Goal: Information Seeking & Learning: Learn about a topic

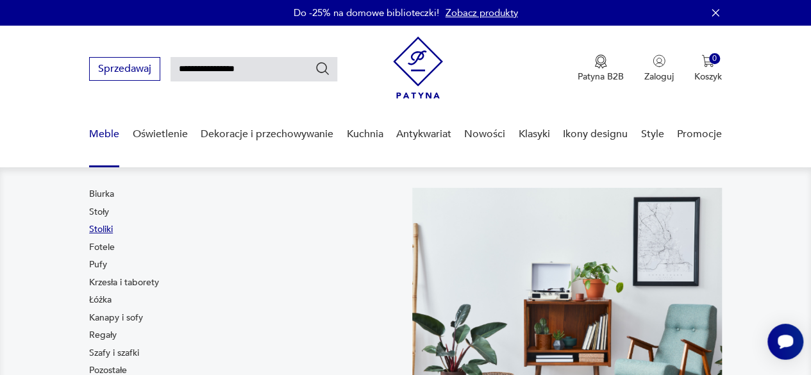
click at [100, 227] on link "Stoliki" at bounding box center [101, 229] width 24 height 13
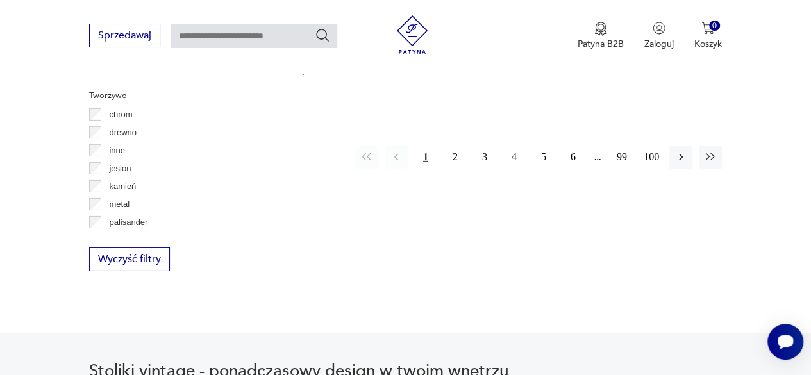
scroll to position [2006, 0]
click at [455, 144] on button "2" at bounding box center [454, 155] width 23 height 23
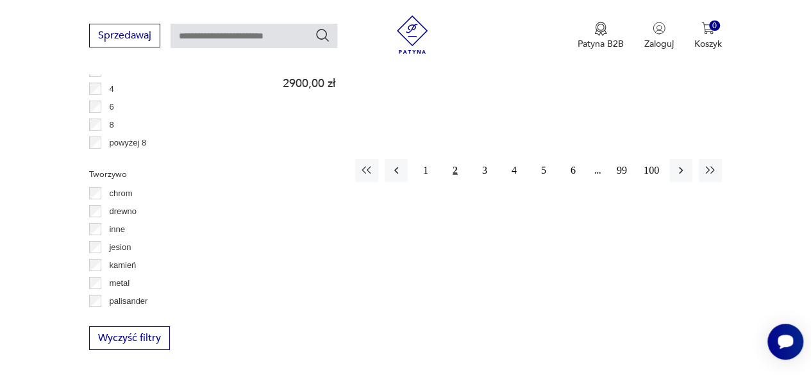
scroll to position [1907, 0]
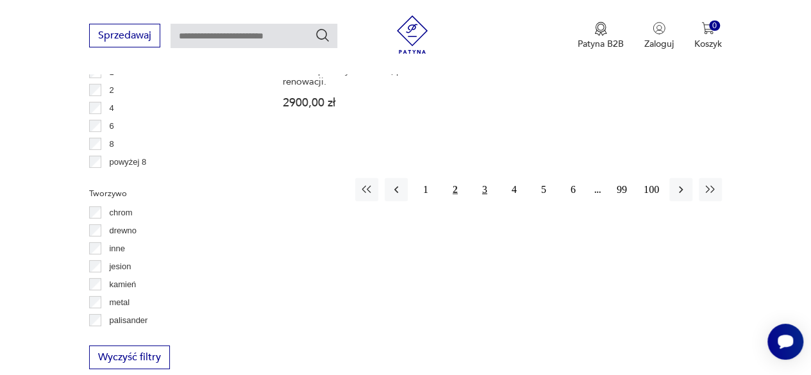
click at [484, 178] on button "3" at bounding box center [484, 189] width 23 height 23
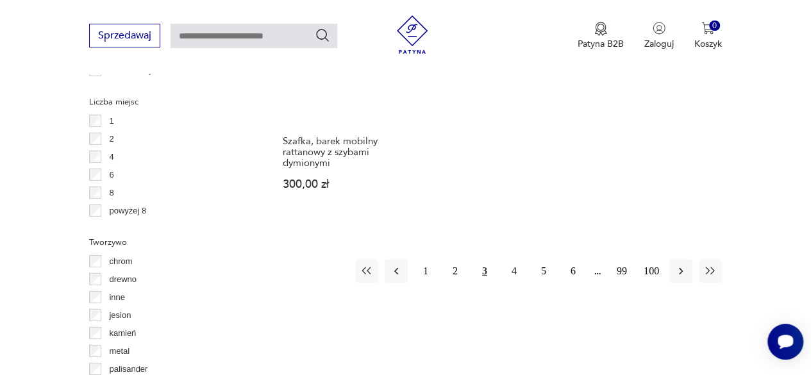
scroll to position [1862, 0]
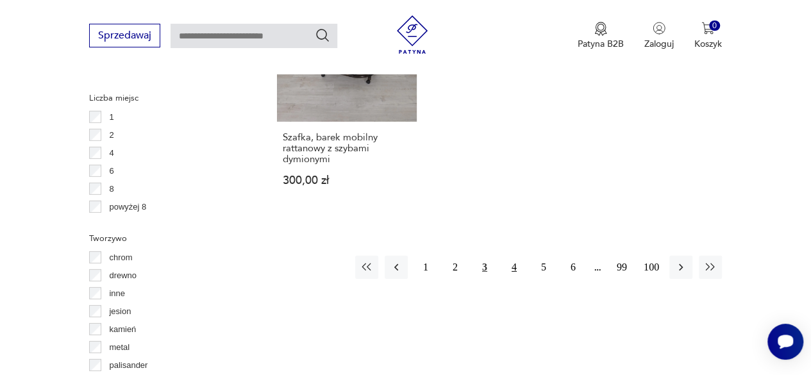
click at [512, 256] on button "4" at bounding box center [513, 267] width 23 height 23
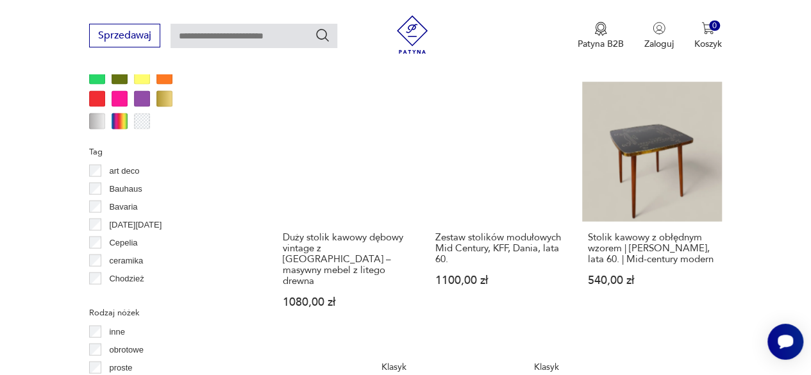
scroll to position [1252, 0]
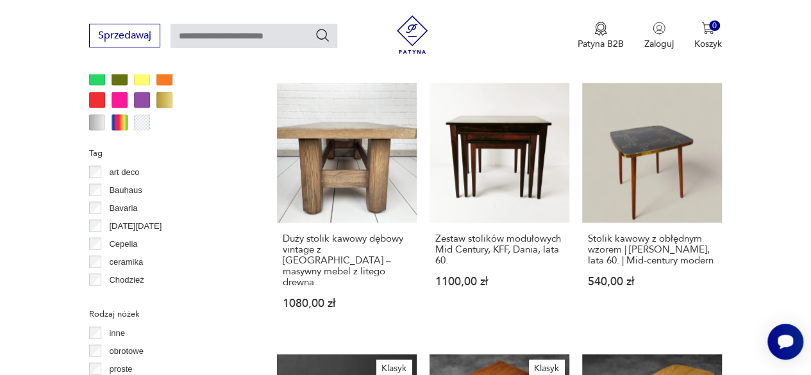
click at [160, 99] on div at bounding box center [164, 100] width 16 height 16
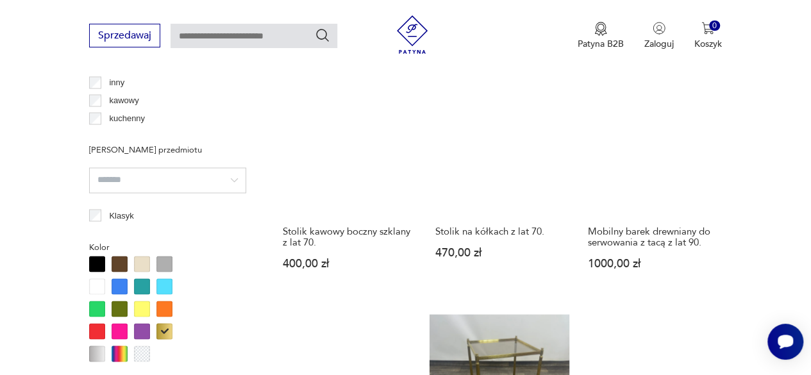
scroll to position [1020, 0]
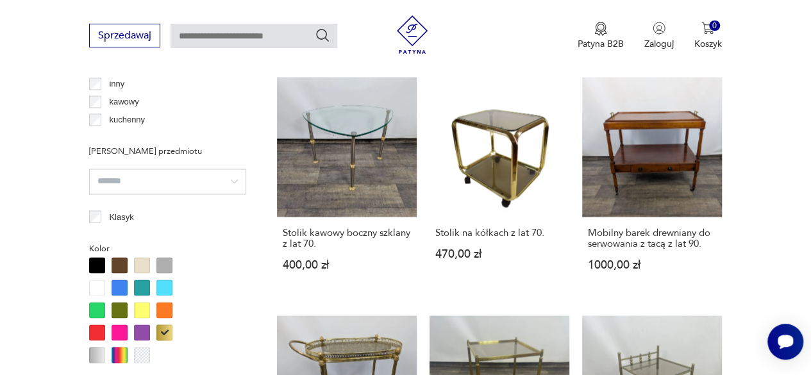
click at [144, 354] on div at bounding box center [142, 355] width 16 height 16
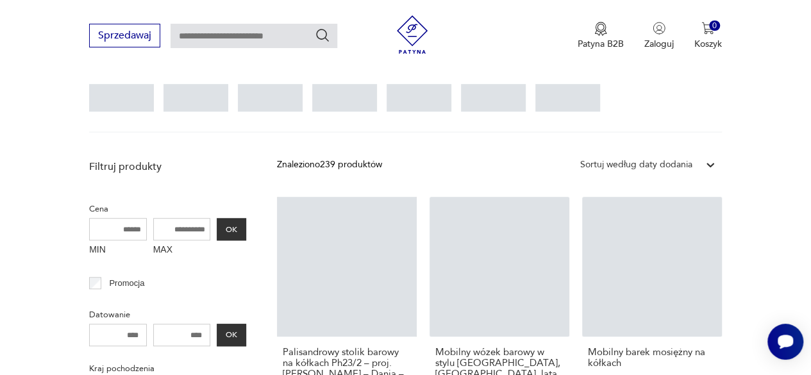
scroll to position [340, 0]
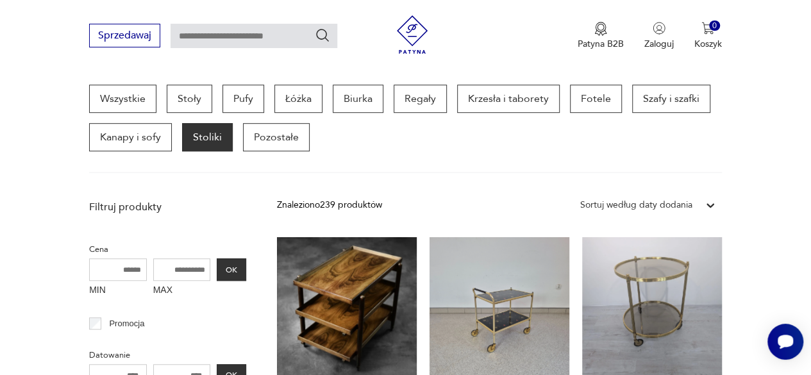
click at [211, 136] on p "Stoliki" at bounding box center [207, 137] width 51 height 28
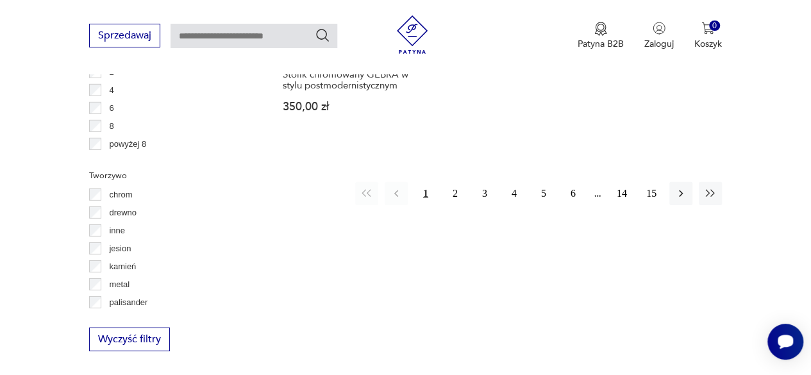
scroll to position [1926, 0]
click at [456, 181] on button "2" at bounding box center [454, 192] width 23 height 23
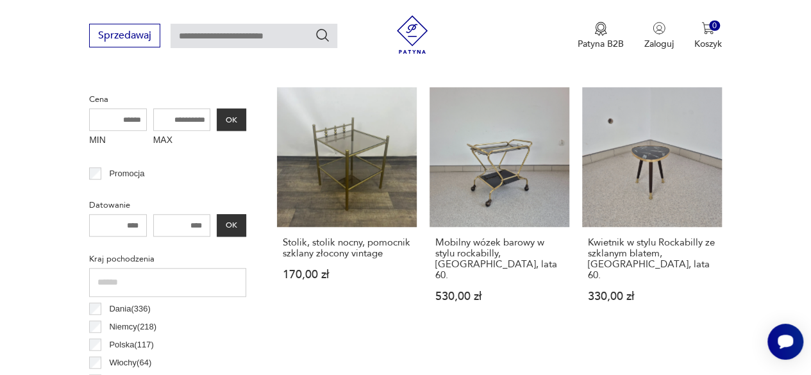
scroll to position [491, 0]
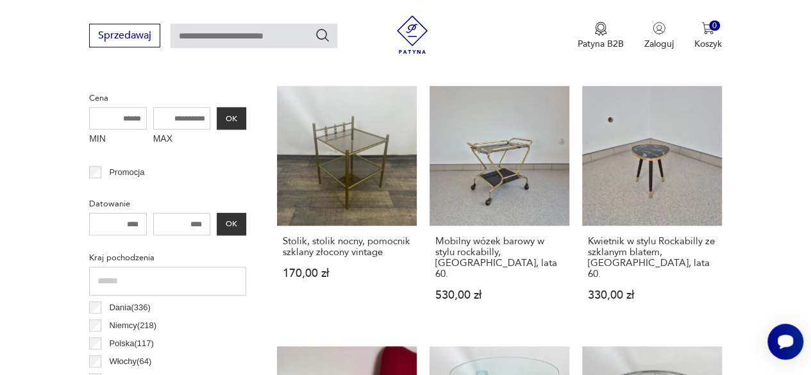
drag, startPoint x: 456, startPoint y: 181, endPoint x: 38, endPoint y: 181, distance: 417.8
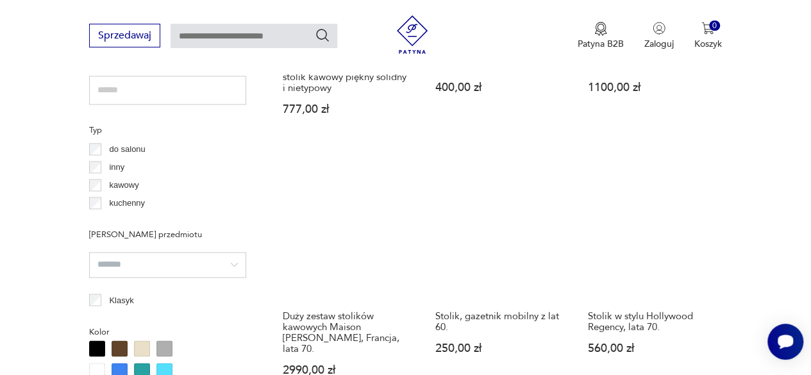
scroll to position [928, 0]
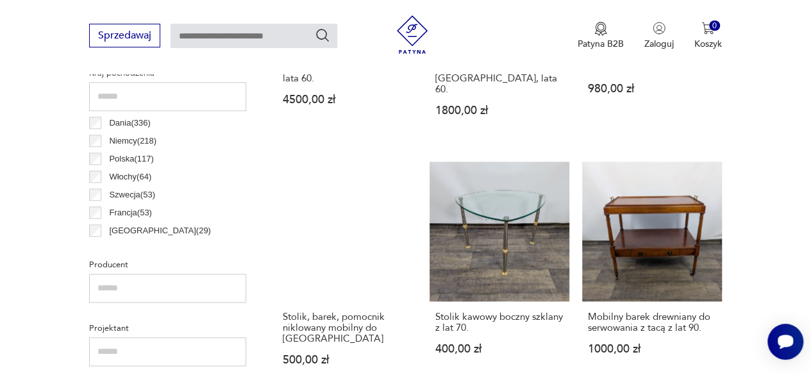
scroll to position [679, 0]
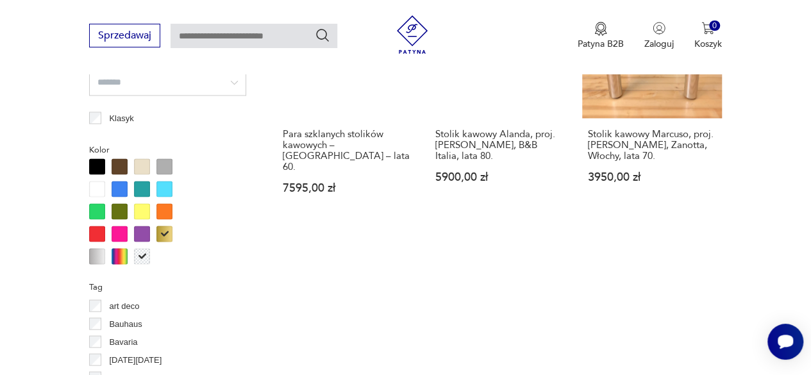
scroll to position [1116, 0]
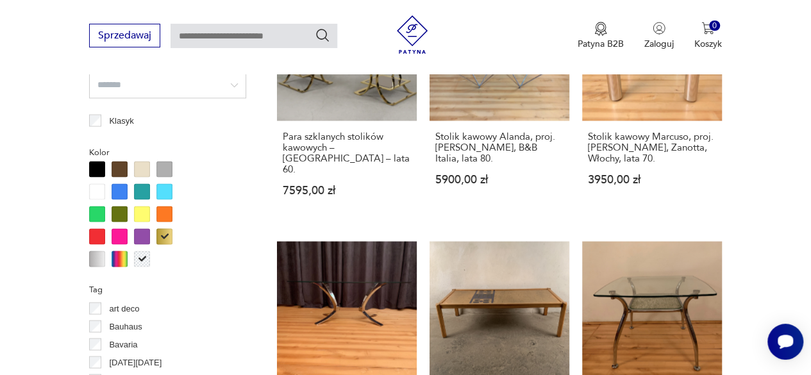
click at [165, 230] on div at bounding box center [164, 236] width 16 height 16
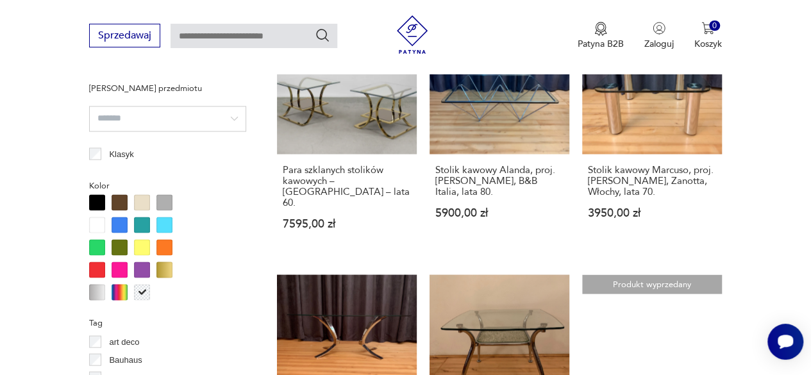
scroll to position [1089, 0]
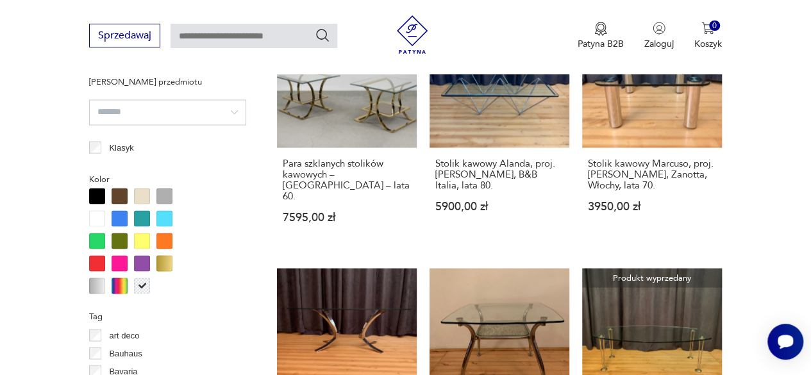
click at [143, 286] on div at bounding box center [142, 285] width 16 height 16
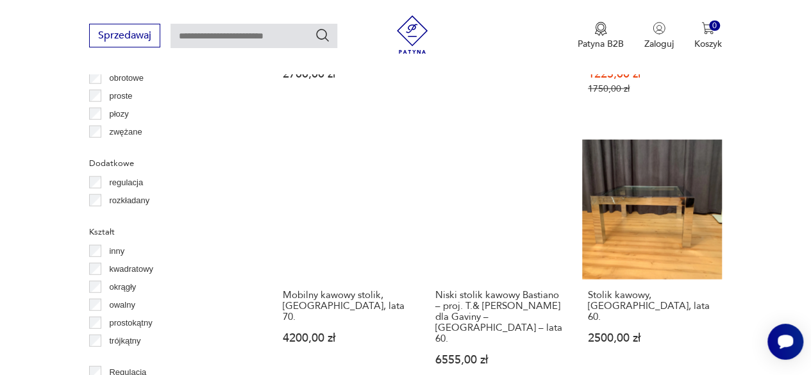
scroll to position [1526, 0]
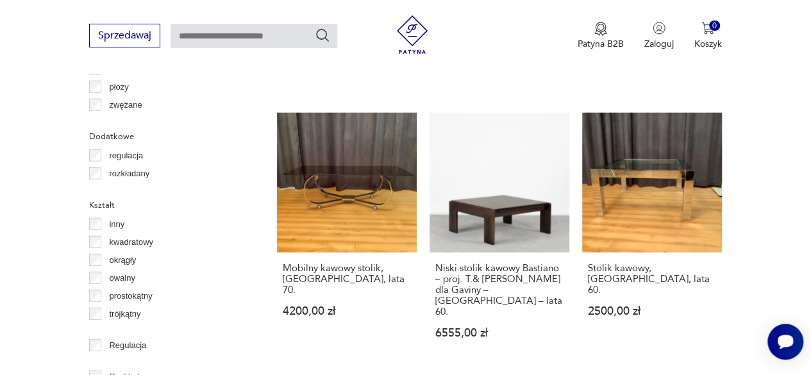
scroll to position [1551, 0]
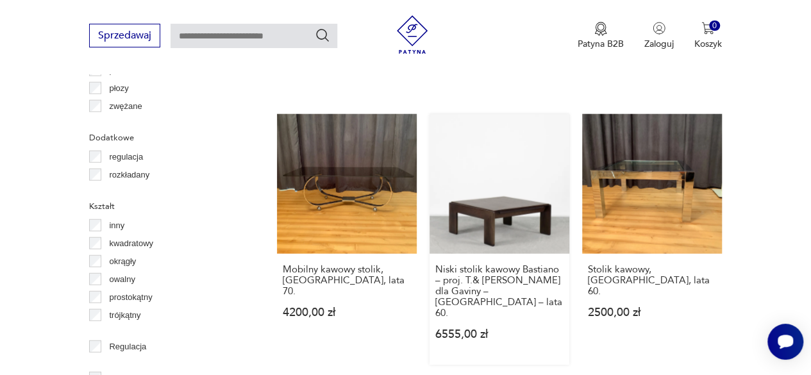
click at [512, 156] on link "Niski stolik kawowy Bastiano – proj. T.& [PERSON_NAME] dla Gaviny – [GEOGRAPHIC…" at bounding box center [499, 239] width 140 height 251
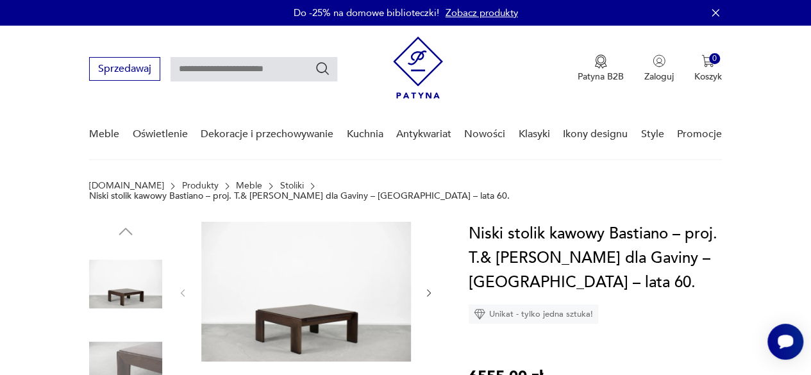
click at [428, 288] on icon "button" at bounding box center [429, 293] width 10 height 10
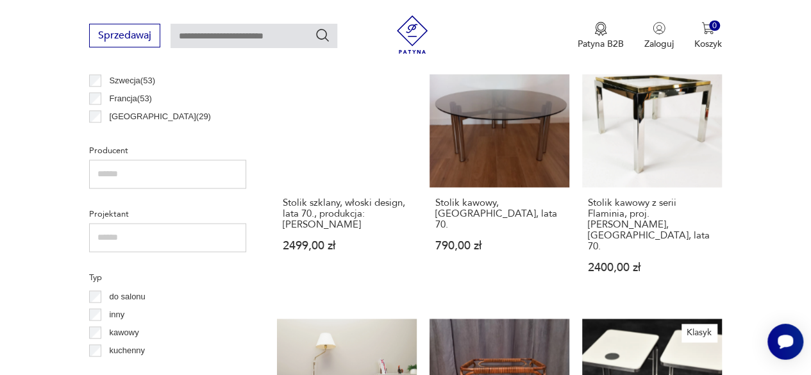
scroll to position [719, 0]
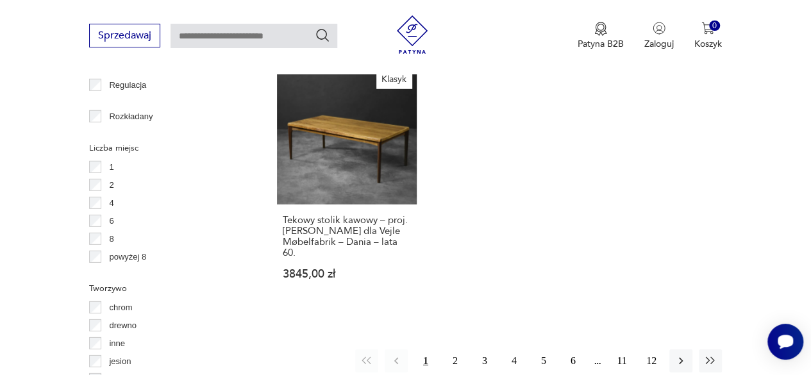
scroll to position [1817, 0]
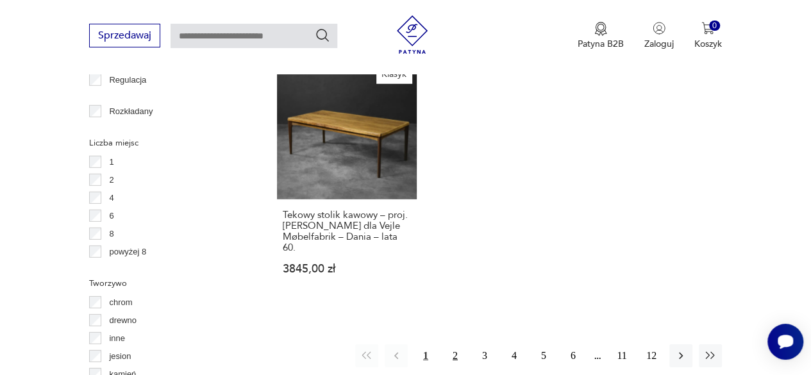
click at [454, 344] on button "2" at bounding box center [454, 355] width 23 height 23
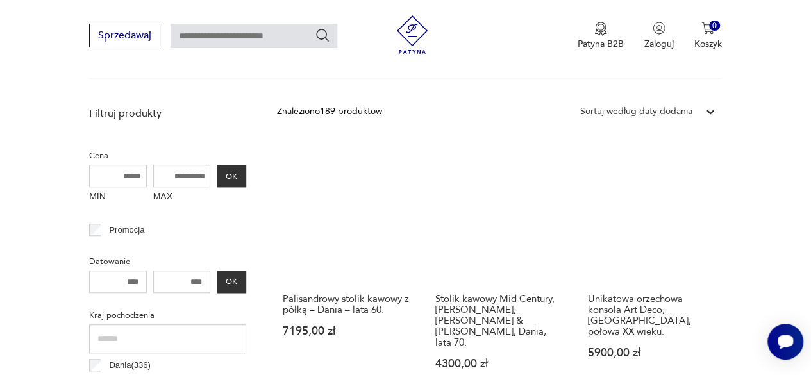
scroll to position [436, 0]
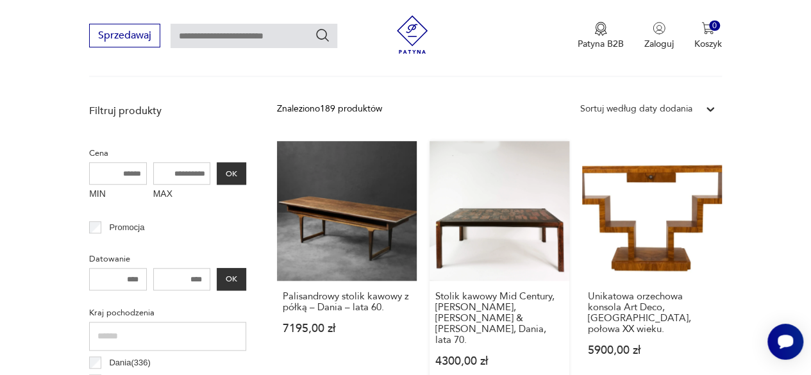
click at [476, 230] on link "Stolik kawowy Mid Century, [PERSON_NAME], [PERSON_NAME] & [PERSON_NAME], Dania,…" at bounding box center [499, 266] width 140 height 251
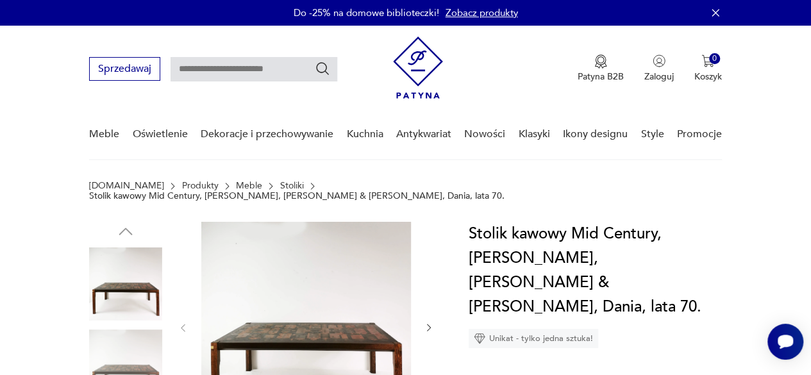
click at [427, 322] on icon "button" at bounding box center [429, 327] width 10 height 10
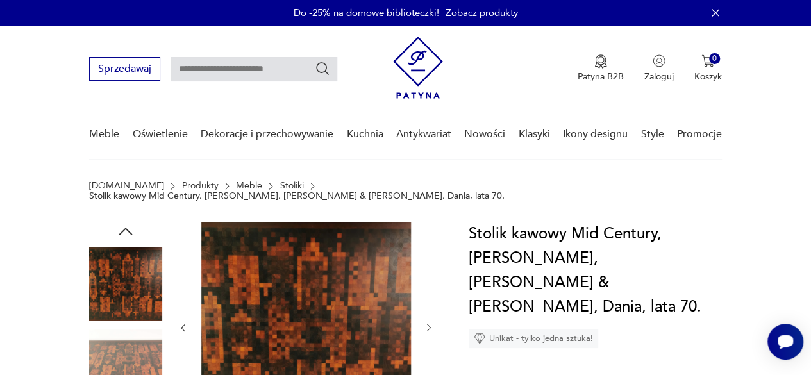
click at [427, 322] on icon "button" at bounding box center [429, 327] width 10 height 10
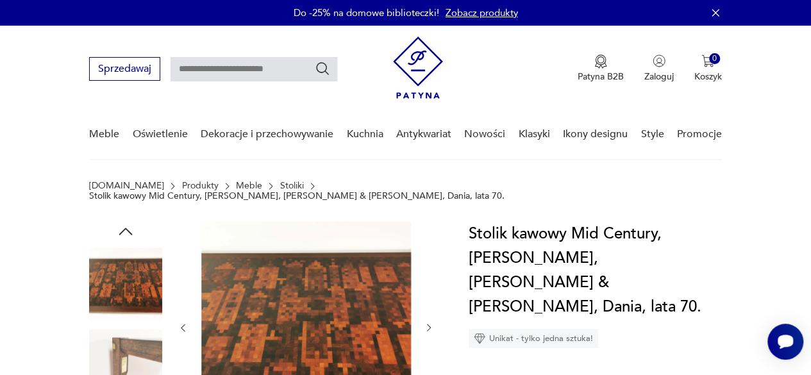
click at [427, 322] on icon "button" at bounding box center [429, 327] width 10 height 10
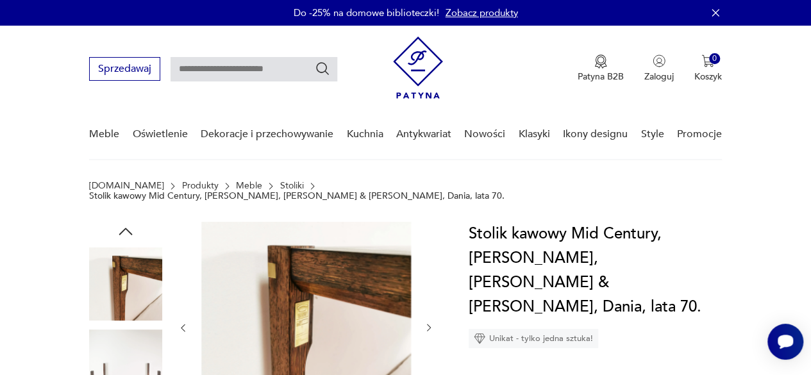
click at [427, 322] on icon "button" at bounding box center [429, 327] width 10 height 10
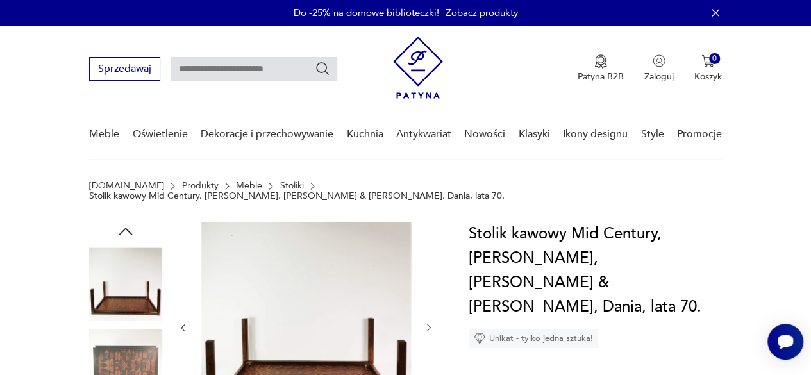
click at [427, 322] on icon "button" at bounding box center [429, 327] width 10 height 10
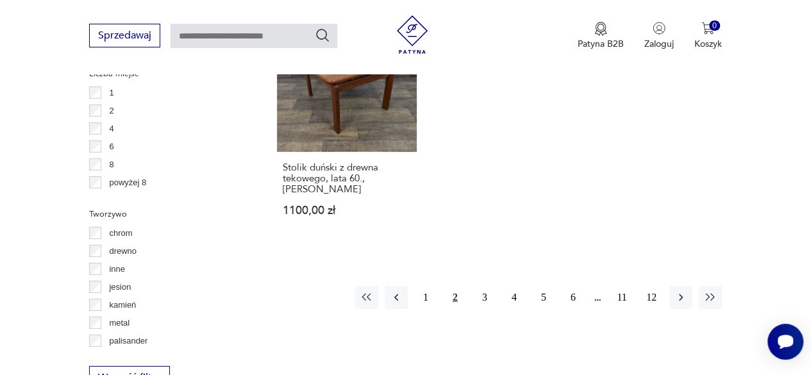
scroll to position [1889, 0]
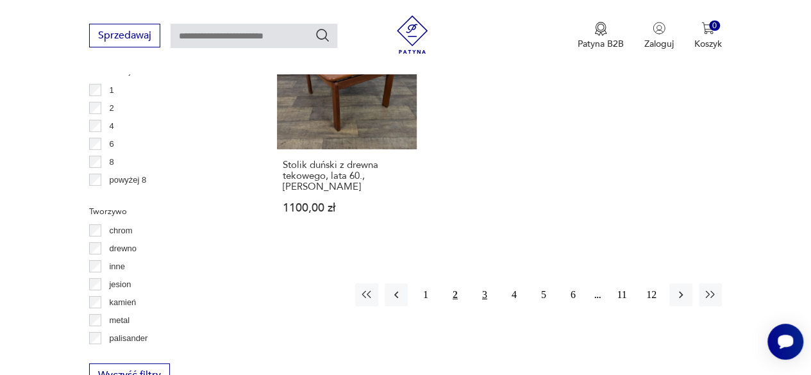
click at [488, 283] on button "3" at bounding box center [484, 294] width 23 height 23
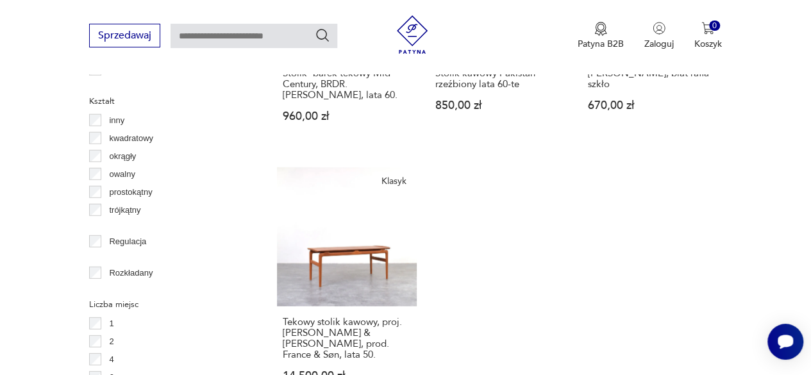
scroll to position [1853, 0]
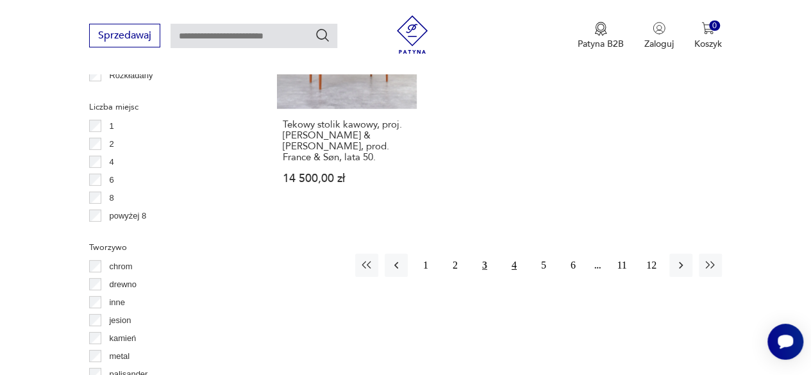
click at [515, 254] on button "4" at bounding box center [513, 265] width 23 height 23
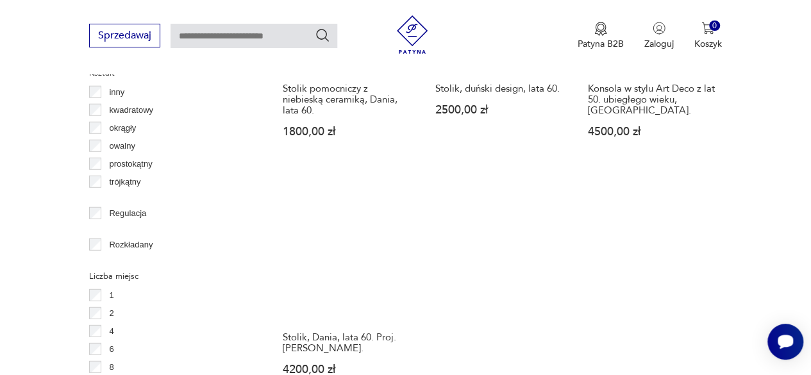
scroll to position [1841, 0]
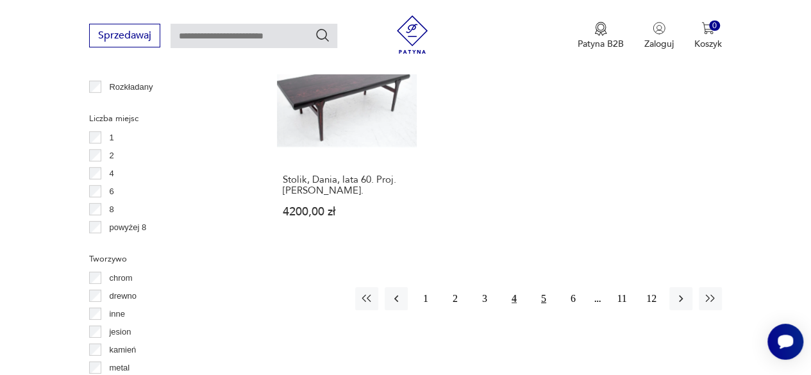
click at [542, 287] on button "5" at bounding box center [543, 298] width 23 height 23
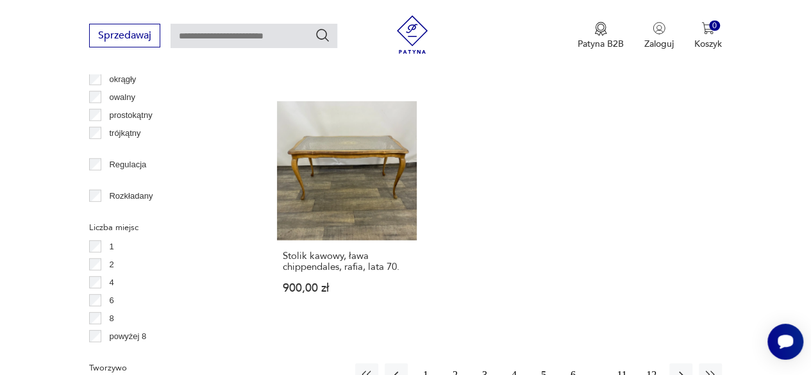
scroll to position [1738, 0]
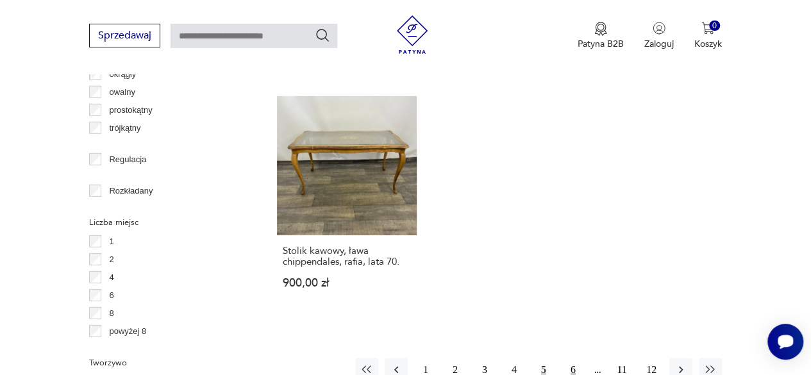
click at [571, 358] on button "6" at bounding box center [572, 369] width 23 height 23
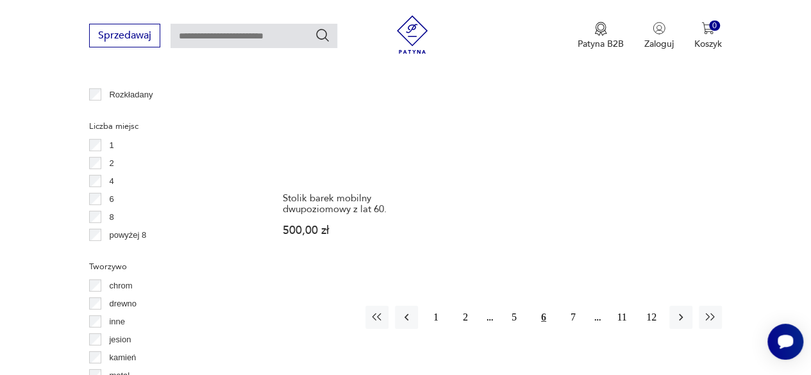
scroll to position [1836, 0]
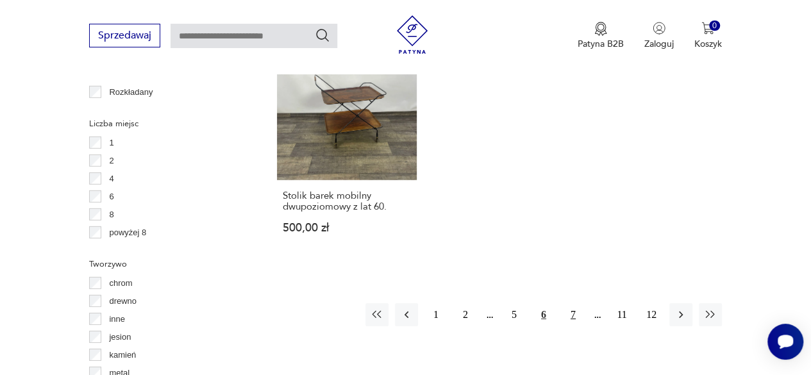
click at [574, 303] on button "7" at bounding box center [572, 314] width 23 height 23
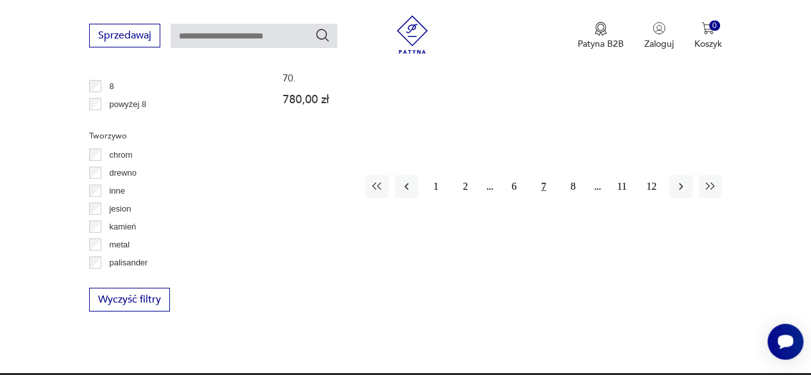
scroll to position [1966, 0]
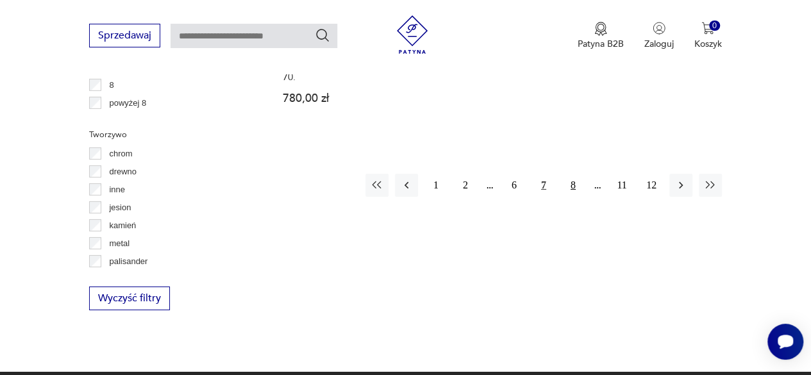
click at [574, 174] on button "8" at bounding box center [572, 185] width 23 height 23
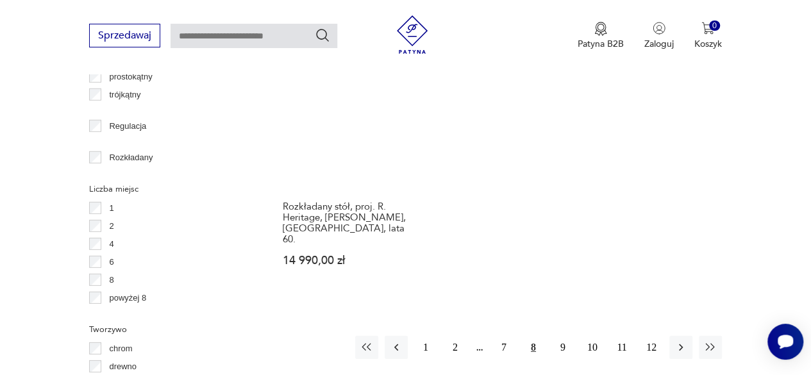
scroll to position [1776, 0]
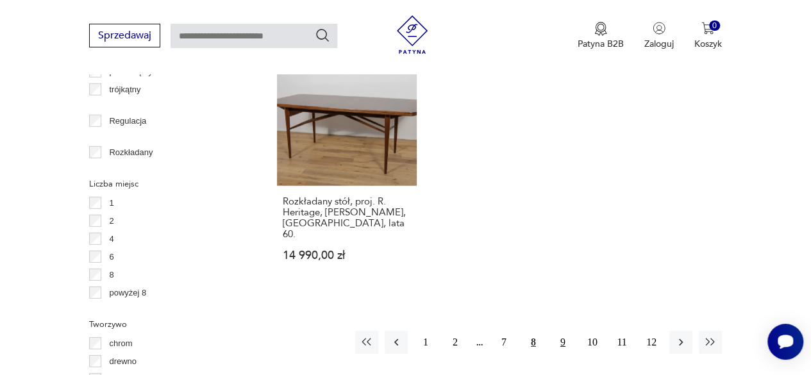
click at [563, 331] on button "9" at bounding box center [562, 342] width 23 height 23
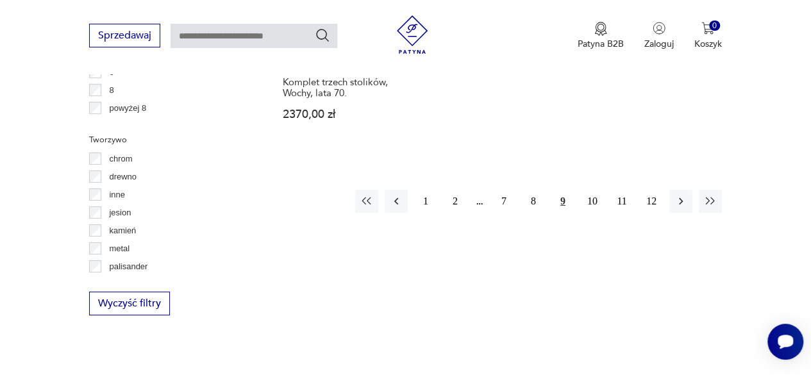
scroll to position [1962, 0]
click at [589, 188] on button "10" at bounding box center [591, 199] width 23 height 23
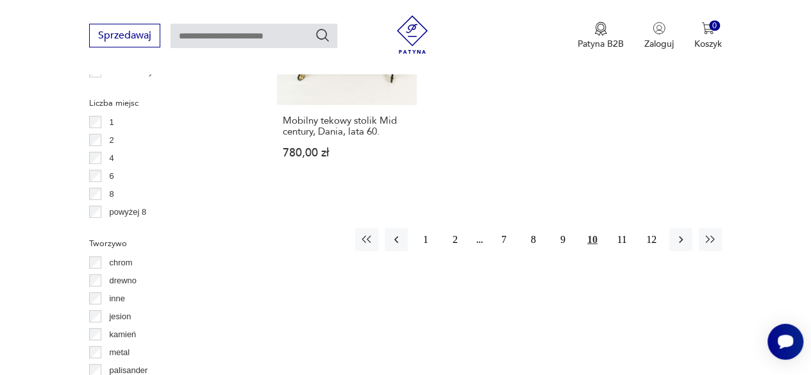
scroll to position [1858, 0]
click at [619, 227] on button "11" at bounding box center [621, 238] width 23 height 23
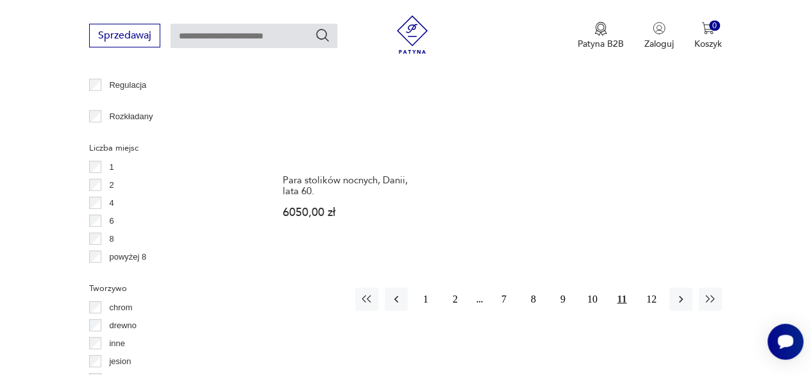
scroll to position [1813, 0]
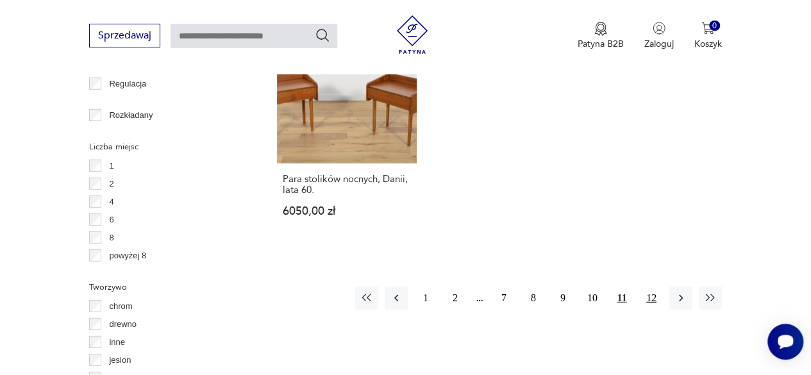
click at [648, 286] on button "12" at bounding box center [650, 297] width 23 height 23
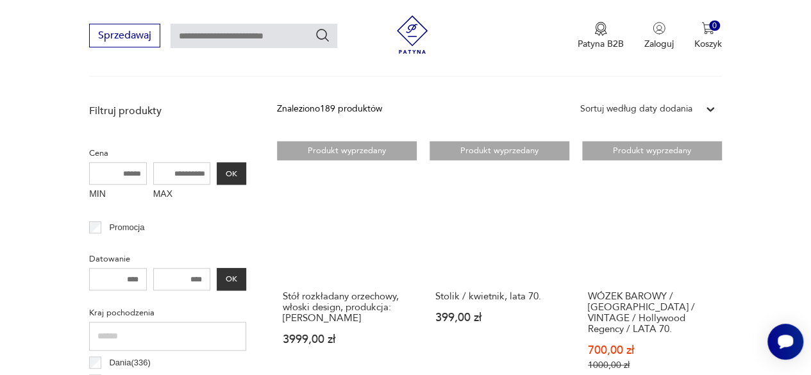
scroll to position [429, 0]
